Goal: Consume media (video, audio)

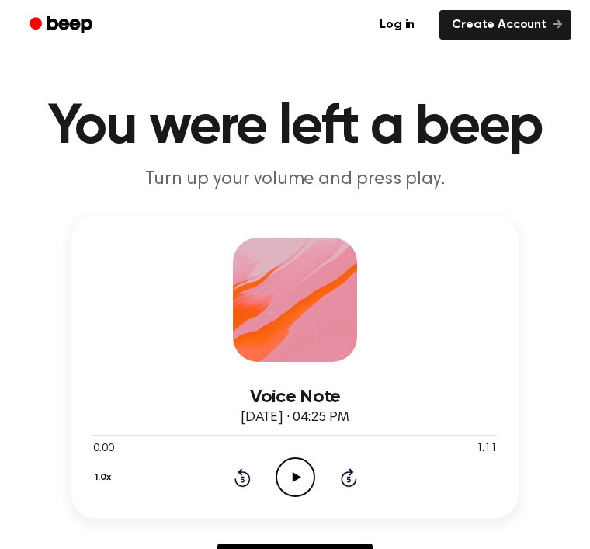
click at [284, 473] on icon "Play Audio" at bounding box center [295, 477] width 40 height 40
click at [41, 29] on icon "Beep" at bounding box center [62, 24] width 66 height 23
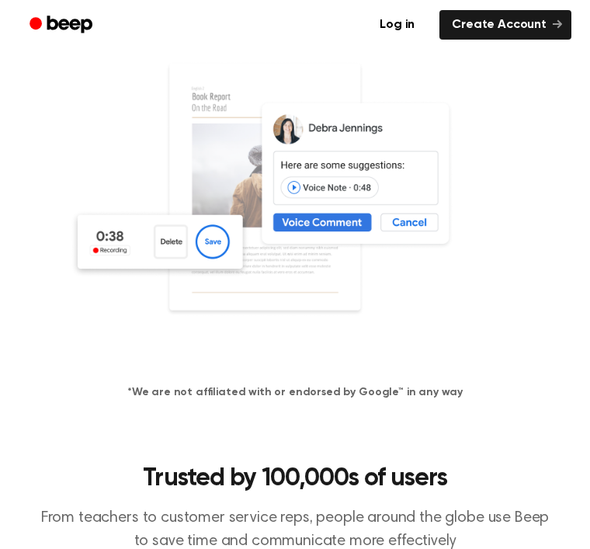
scroll to position [258, 0]
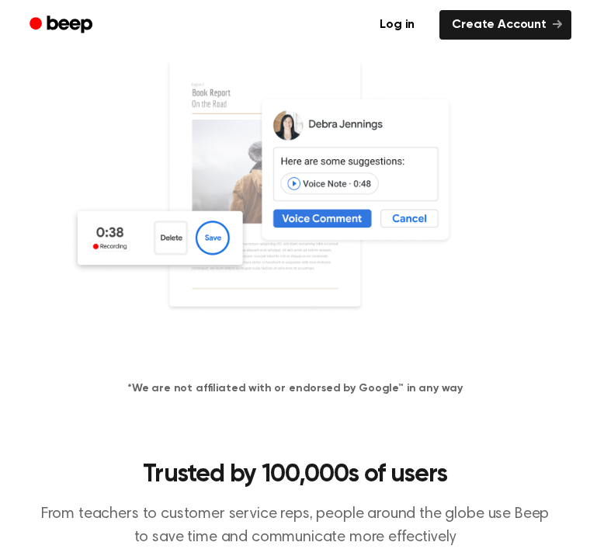
click at [200, 244] on img at bounding box center [295, 206] width 450 height 298
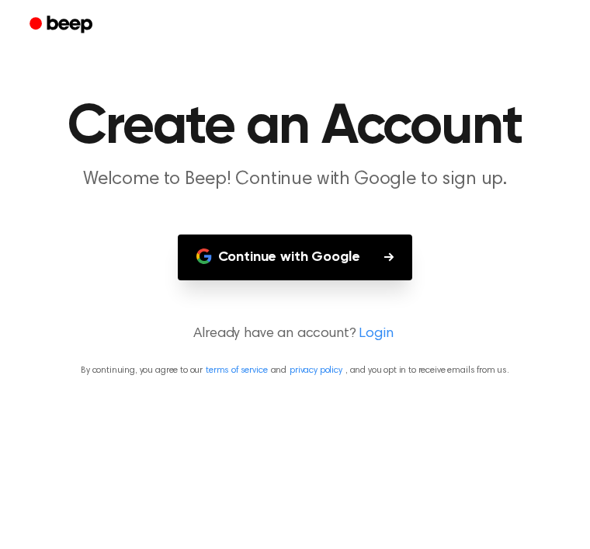
click at [60, 10] on link "Beep" at bounding box center [63, 25] width 88 height 30
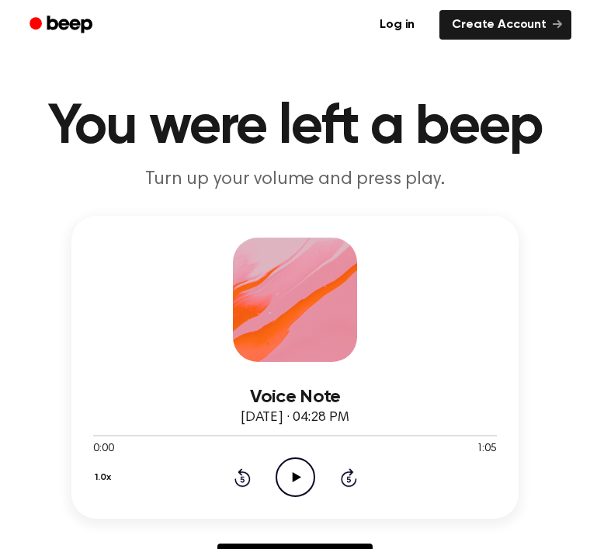
click at [289, 472] on icon "Play Audio" at bounding box center [295, 477] width 40 height 40
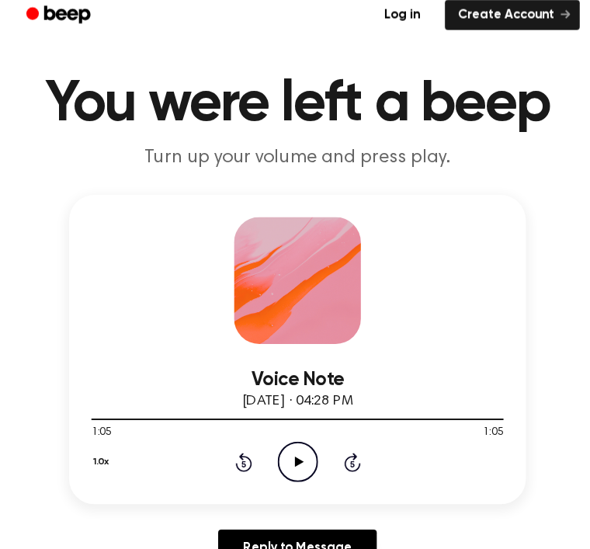
scroll to position [15, 0]
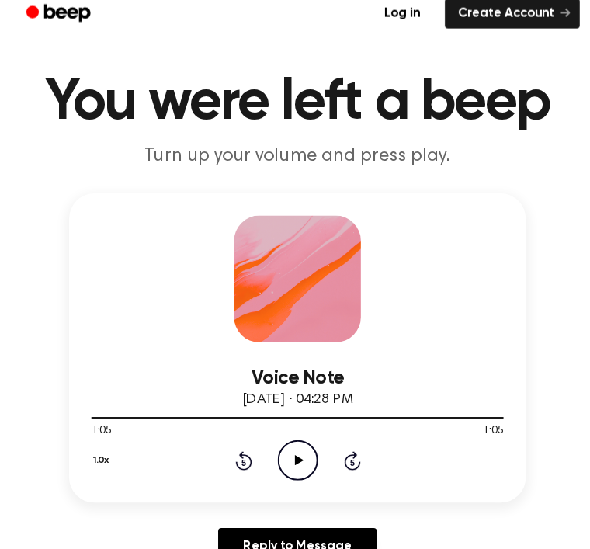
click at [438, 396] on div "Voice Note [DATE] · 04:28 PM" at bounding box center [295, 393] width 404 height 42
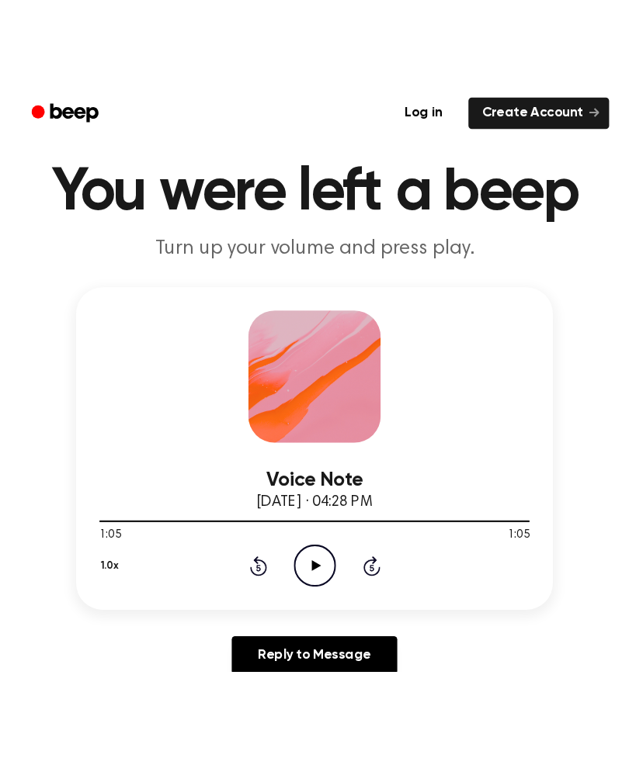
scroll to position [0, 0]
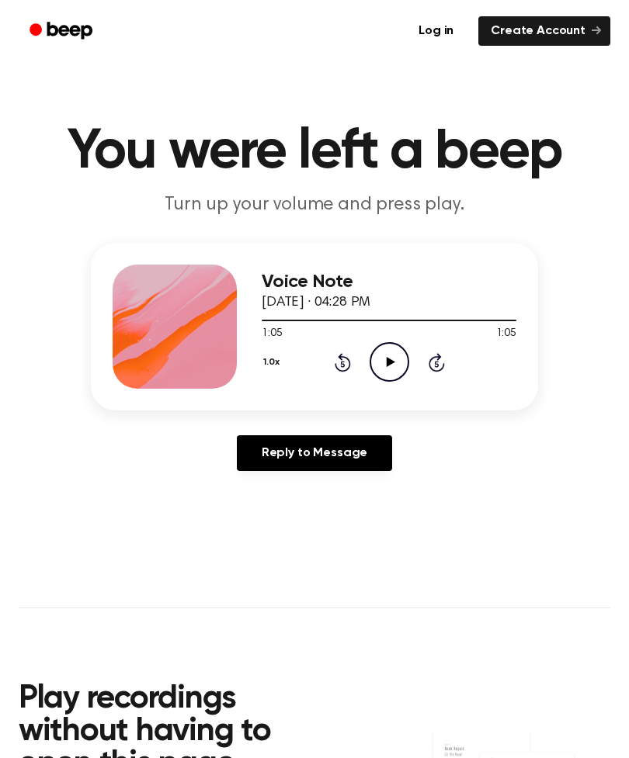
click at [382, 341] on div "1:05 1:05" at bounding box center [389, 334] width 255 height 16
click at [388, 352] on icon "Play Audio" at bounding box center [389, 362] width 40 height 40
click at [468, 90] on main "You were left a beep Turn up your volume and press play. Voice Note [DATE] · 04…" at bounding box center [314, 502] width 629 height 1004
